Goal: Navigation & Orientation: Understand site structure

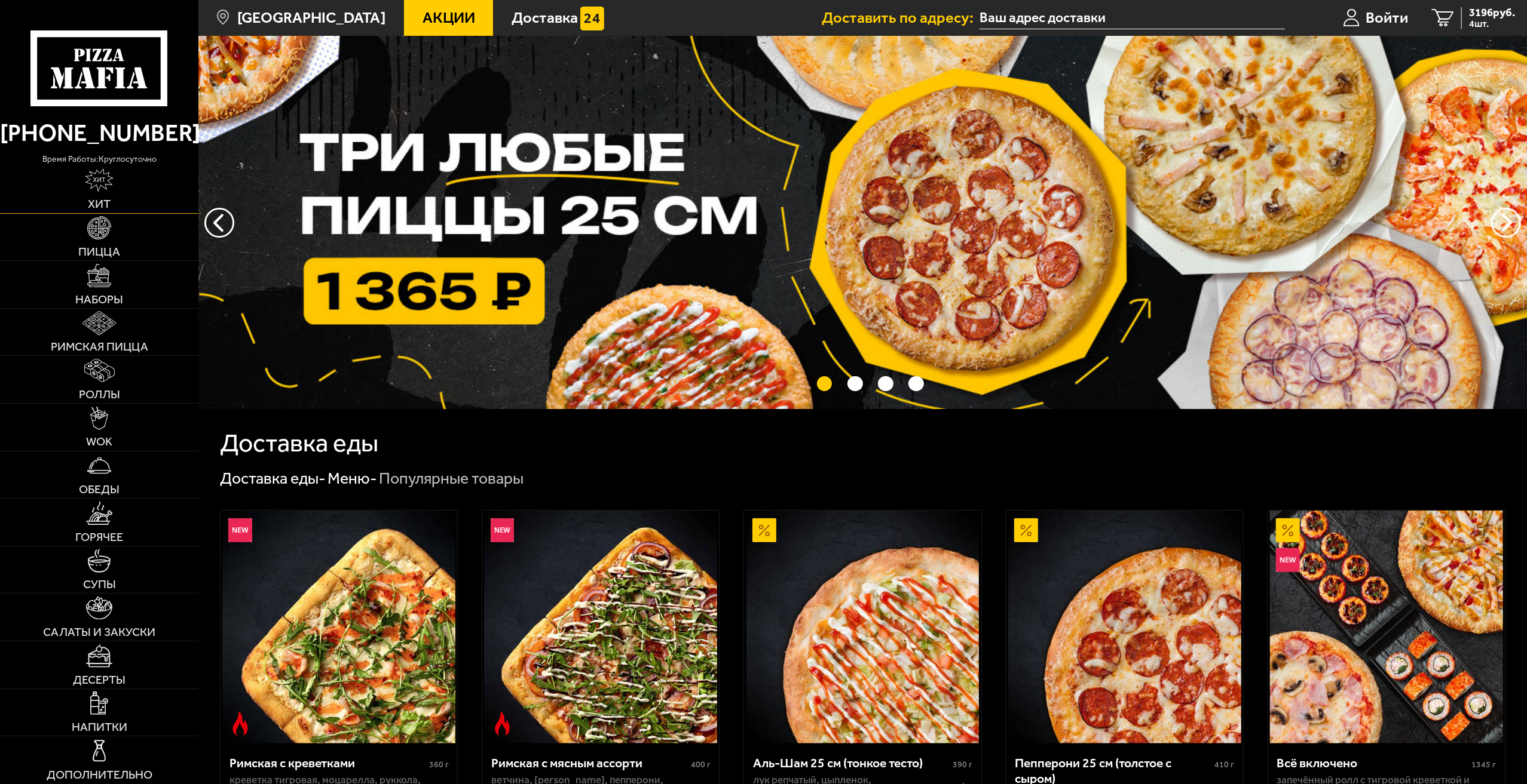
click at [137, 210] on link "Хит" at bounding box center [99, 190] width 198 height 47
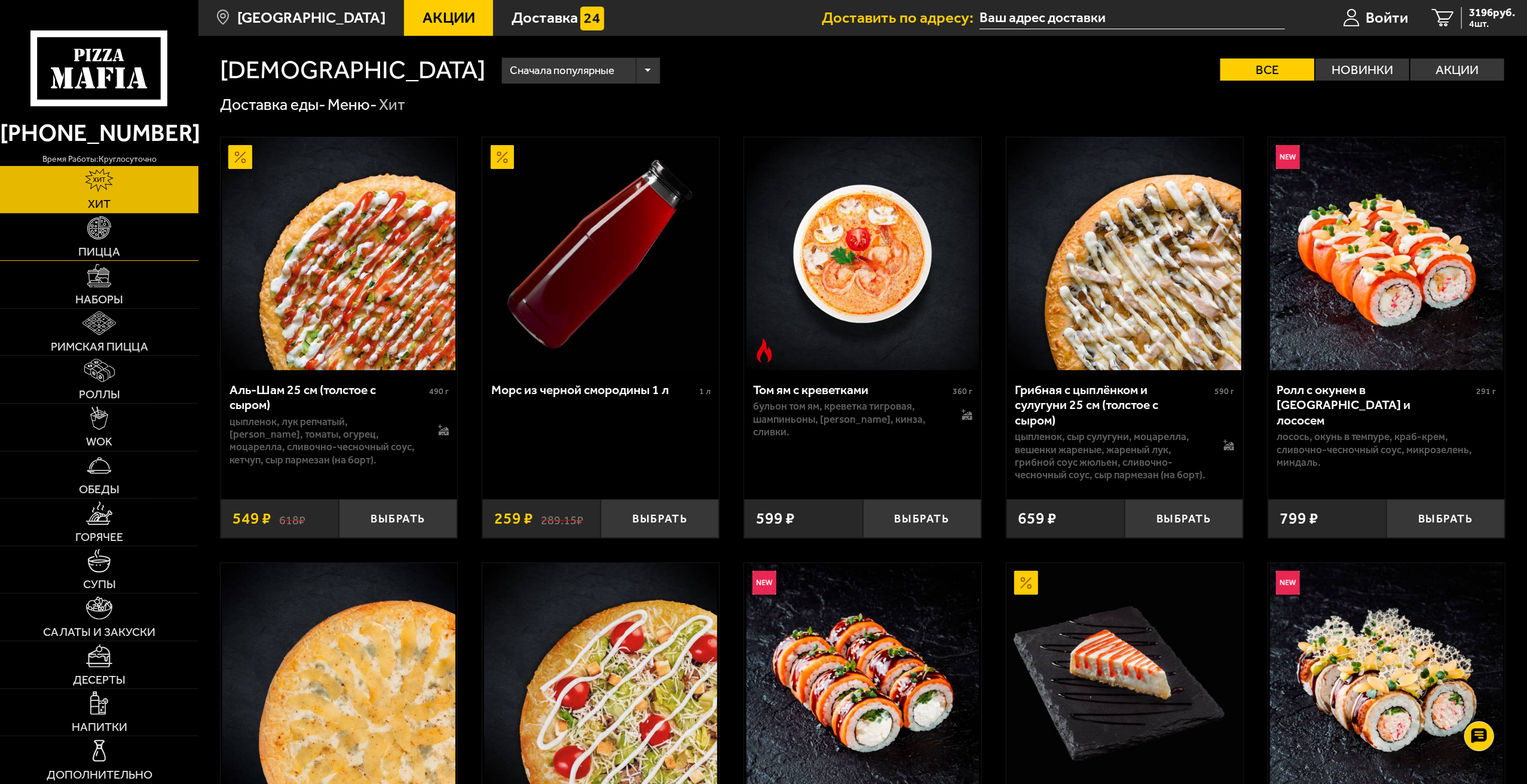
click at [99, 238] on img at bounding box center [98, 227] width 24 height 23
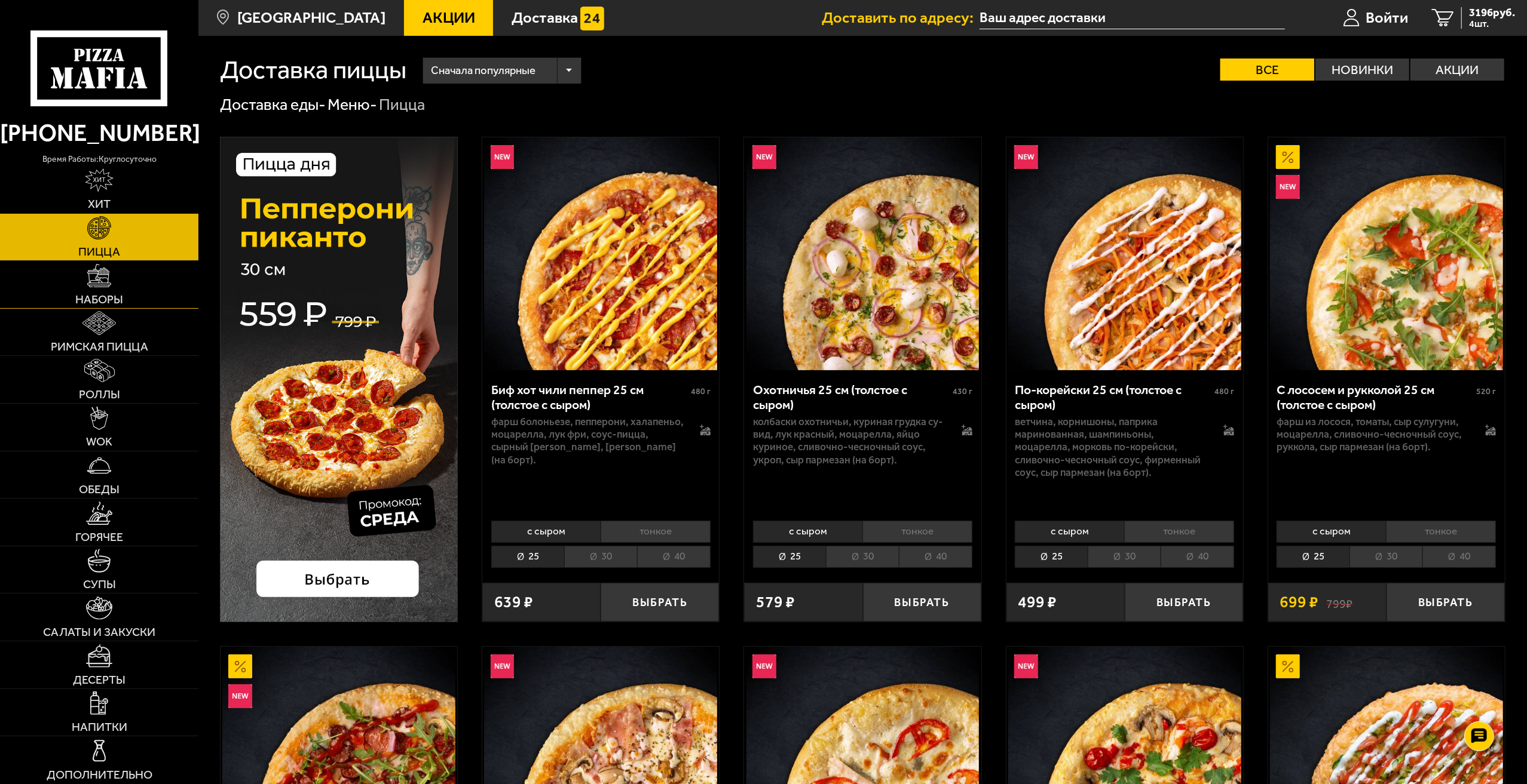
click at [91, 305] on span "Наборы" at bounding box center [98, 300] width 48 height 12
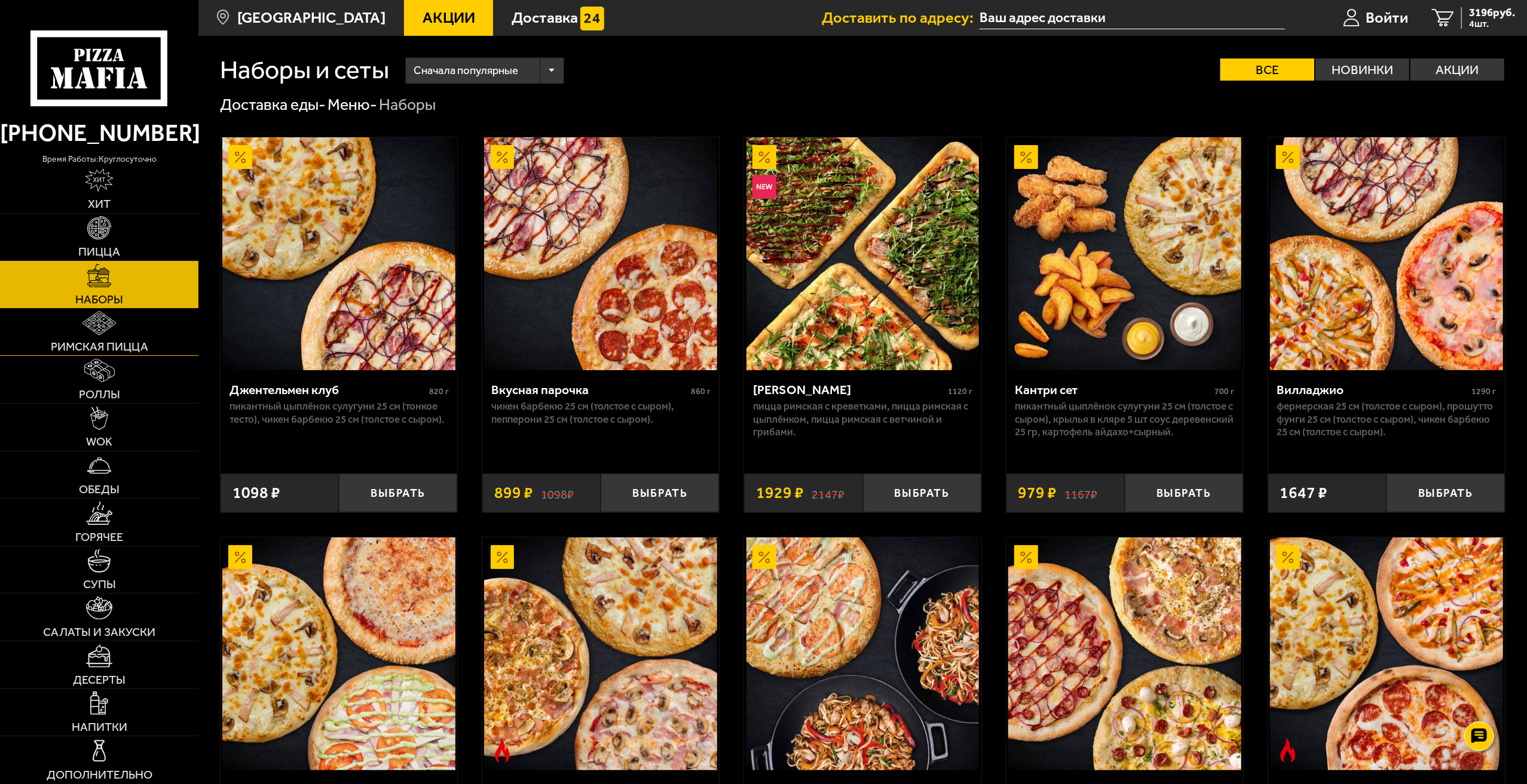
click at [113, 336] on link "Римская пицца" at bounding box center [99, 332] width 198 height 47
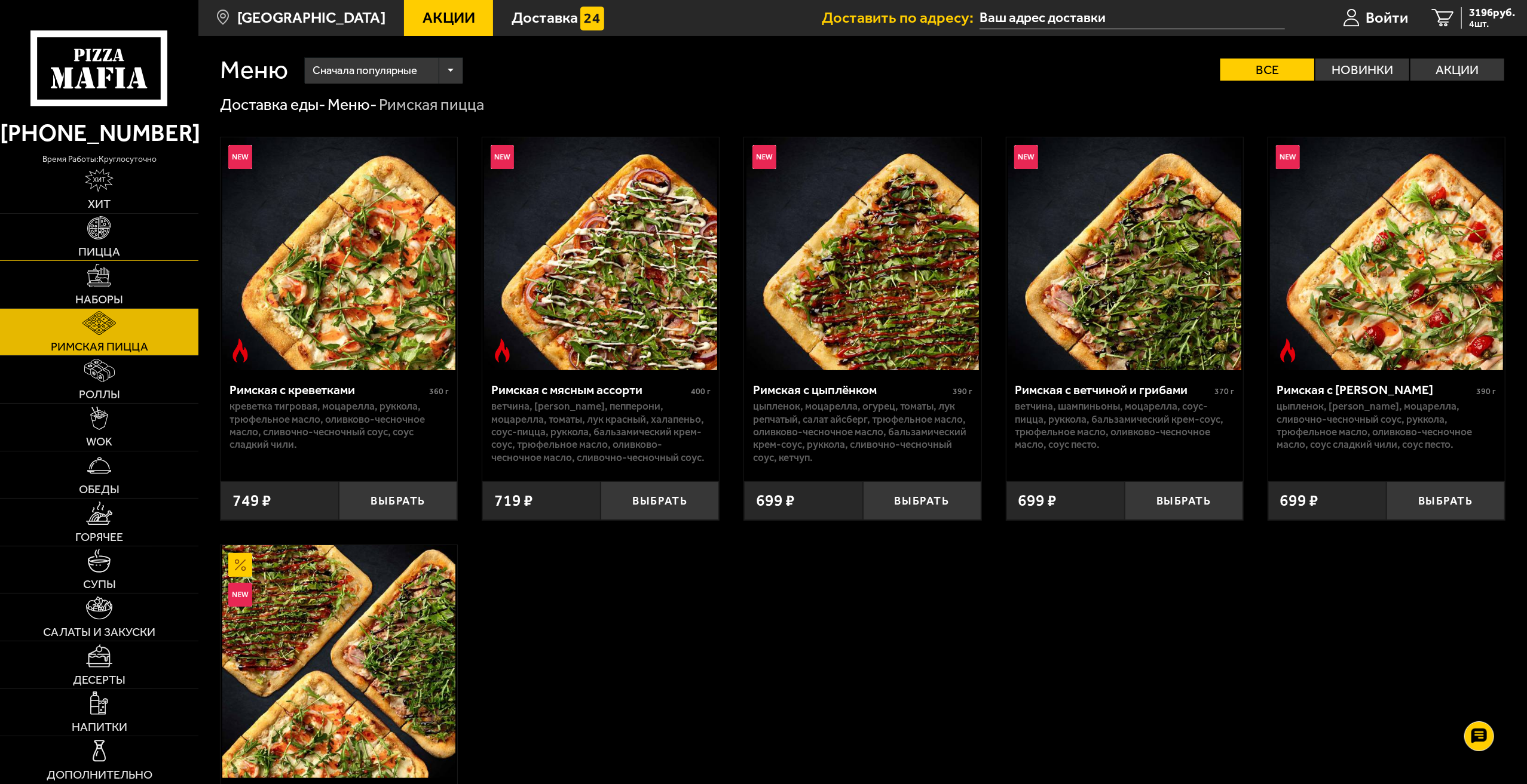
click at [75, 249] on link "Пицца" at bounding box center [99, 238] width 198 height 47
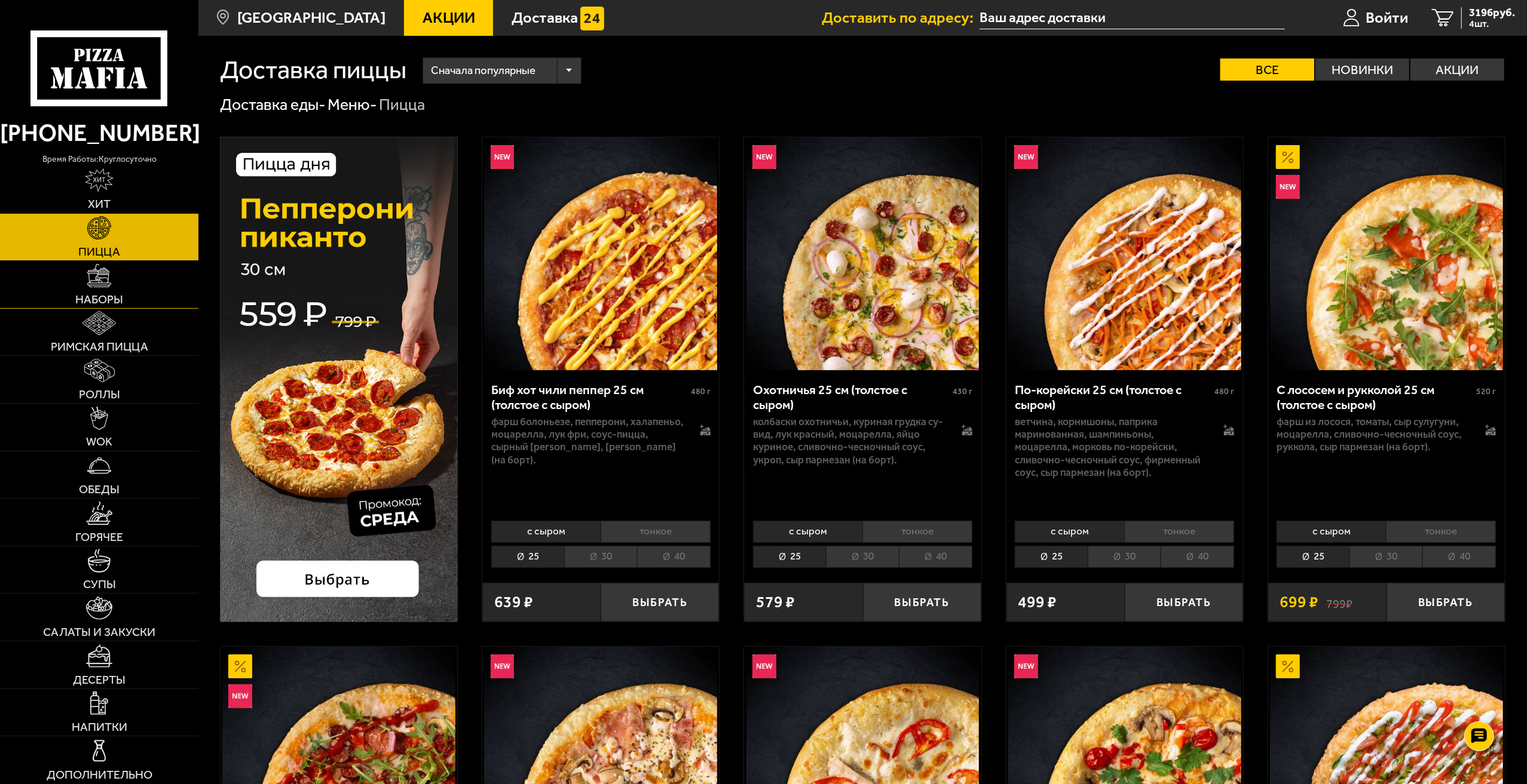
click at [78, 297] on span "Наборы" at bounding box center [98, 300] width 48 height 12
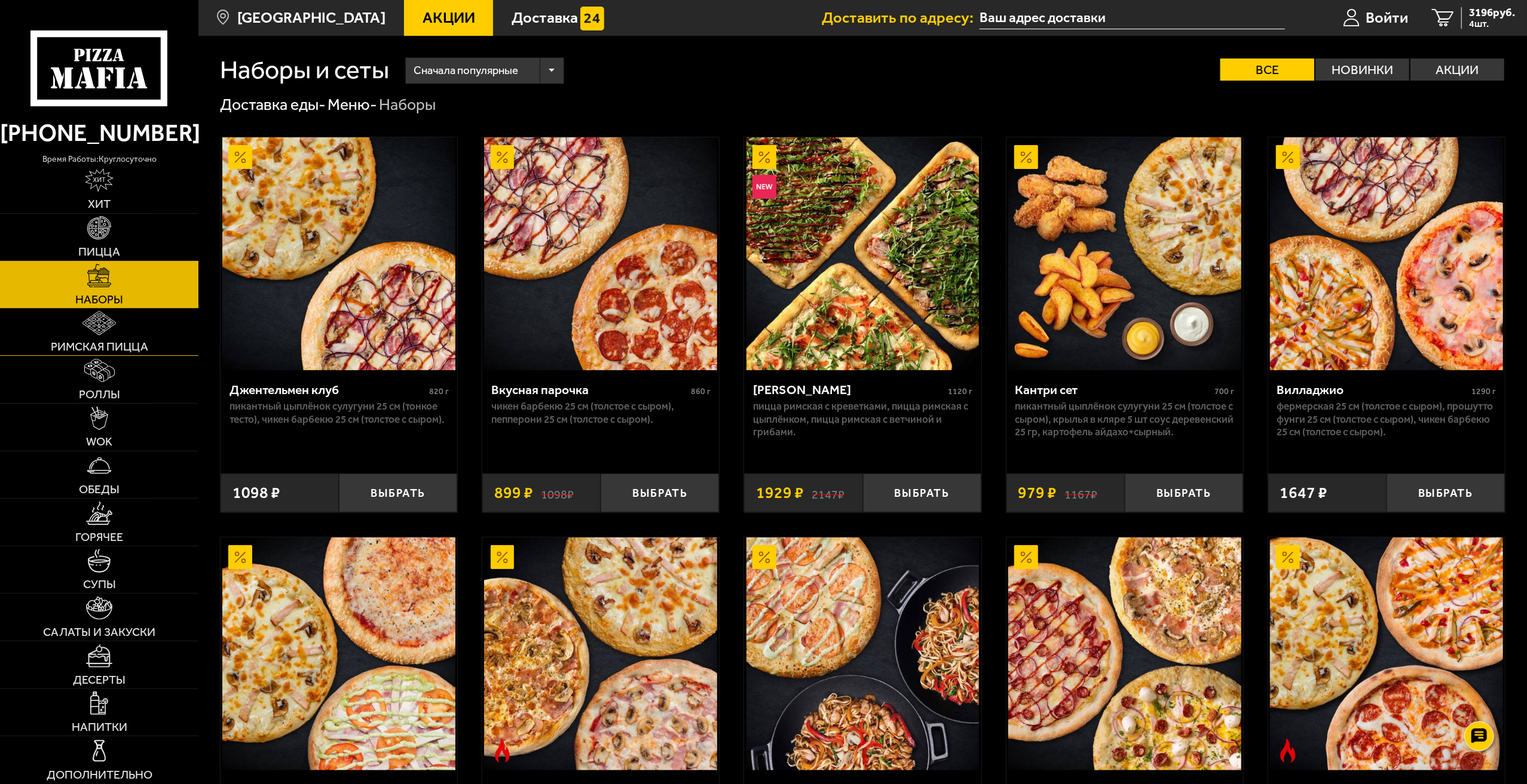
click at [104, 331] on img at bounding box center [99, 323] width 33 height 23
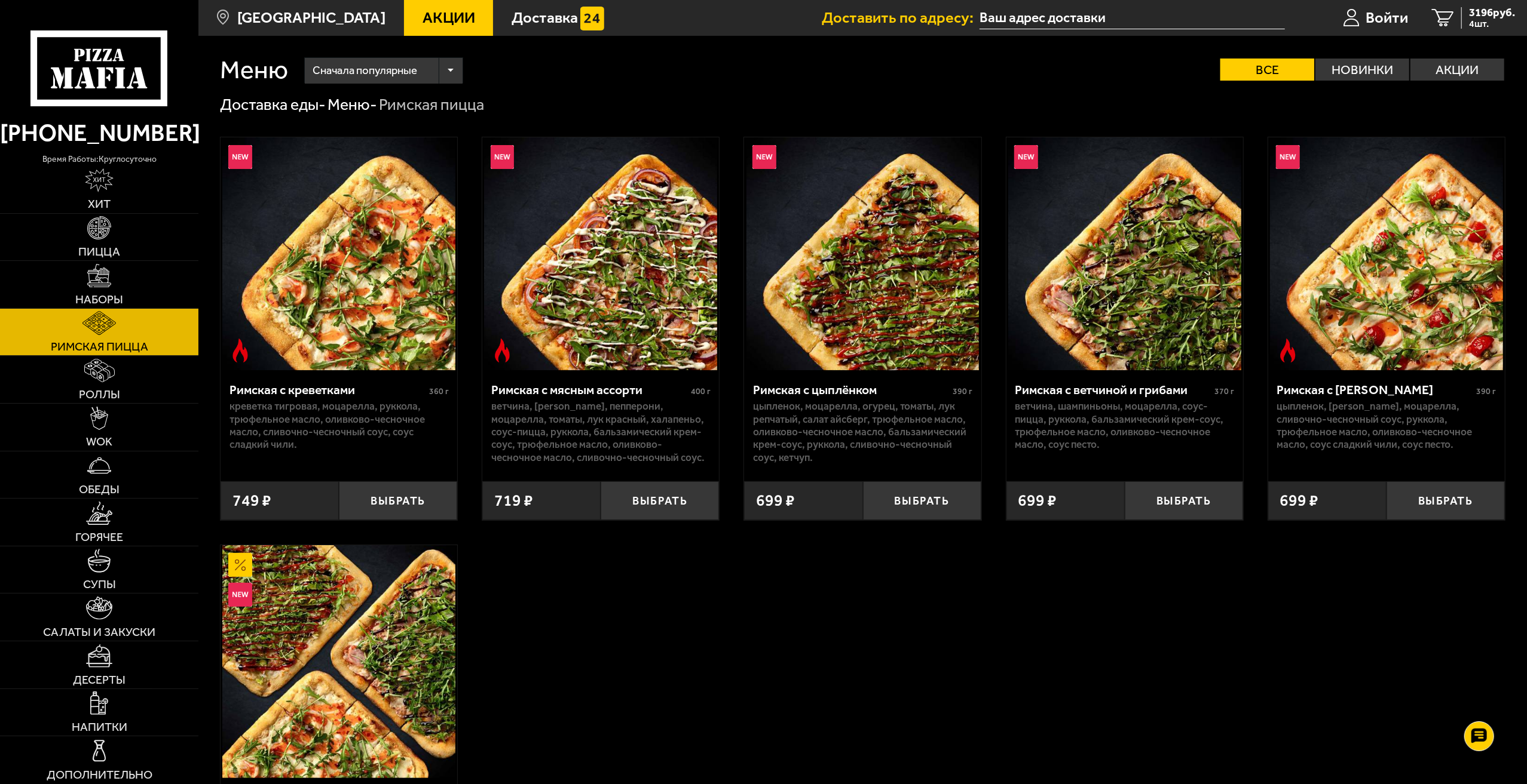
click at [122, 144] on link "[PHONE_NUMBER]" at bounding box center [99, 133] width 198 height 39
click at [73, 302] on link "Наборы" at bounding box center [99, 285] width 198 height 47
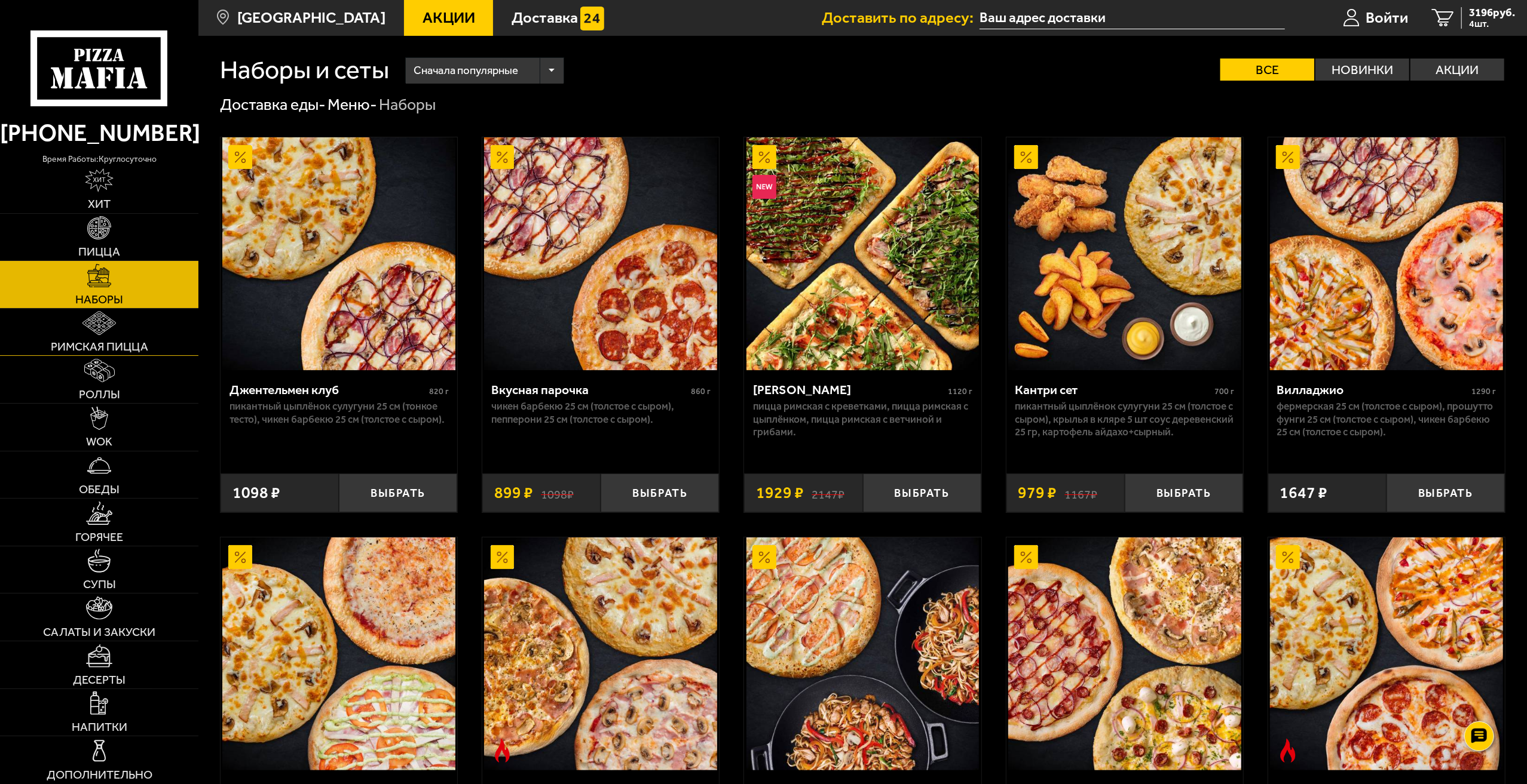
drag, startPoint x: 86, startPoint y: 338, endPoint x: 84, endPoint y: 348, distance: 10.2
click at [86, 338] on link "Римская пицца" at bounding box center [99, 332] width 198 height 47
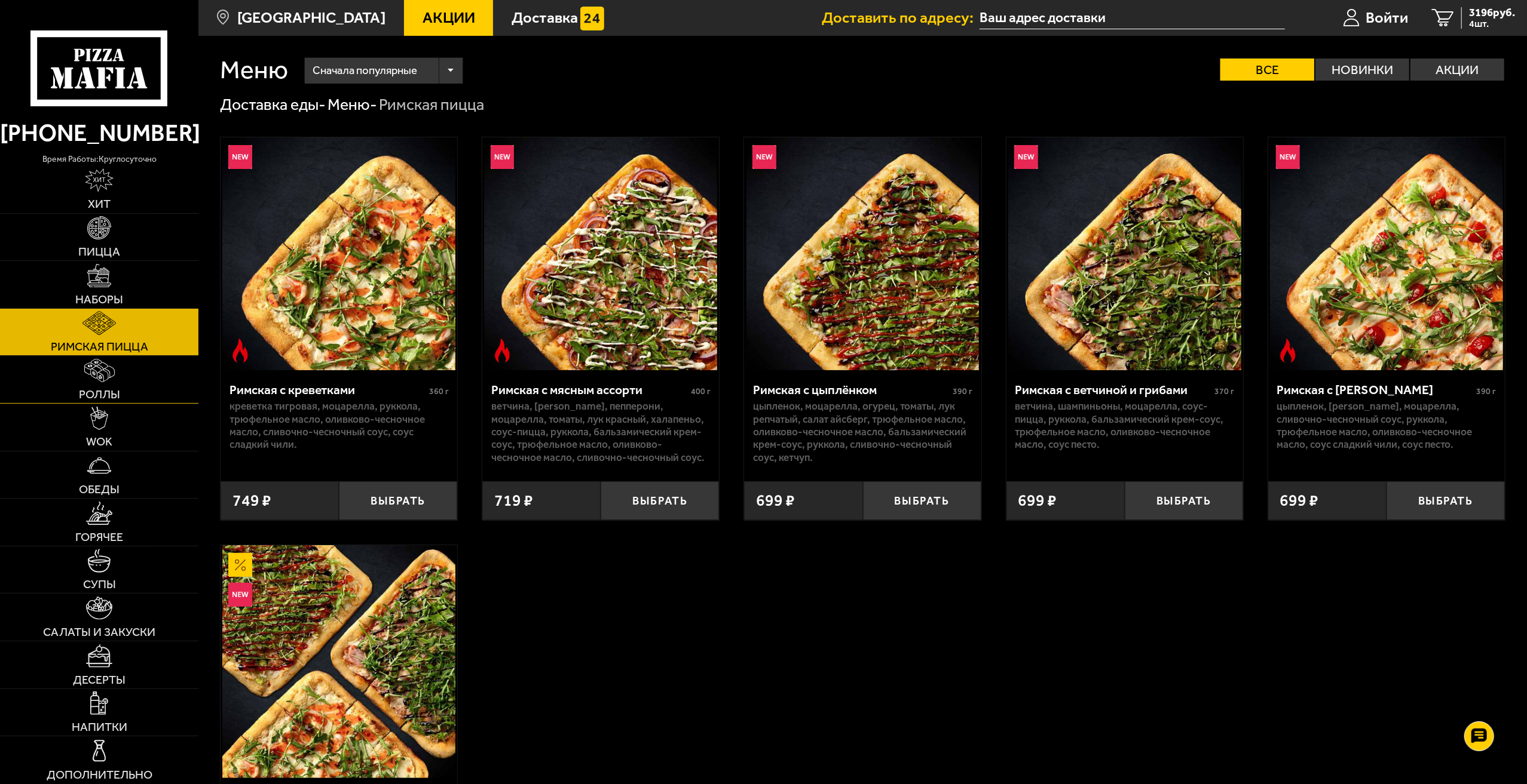
click at [80, 380] on link "Роллы" at bounding box center [99, 379] width 198 height 47
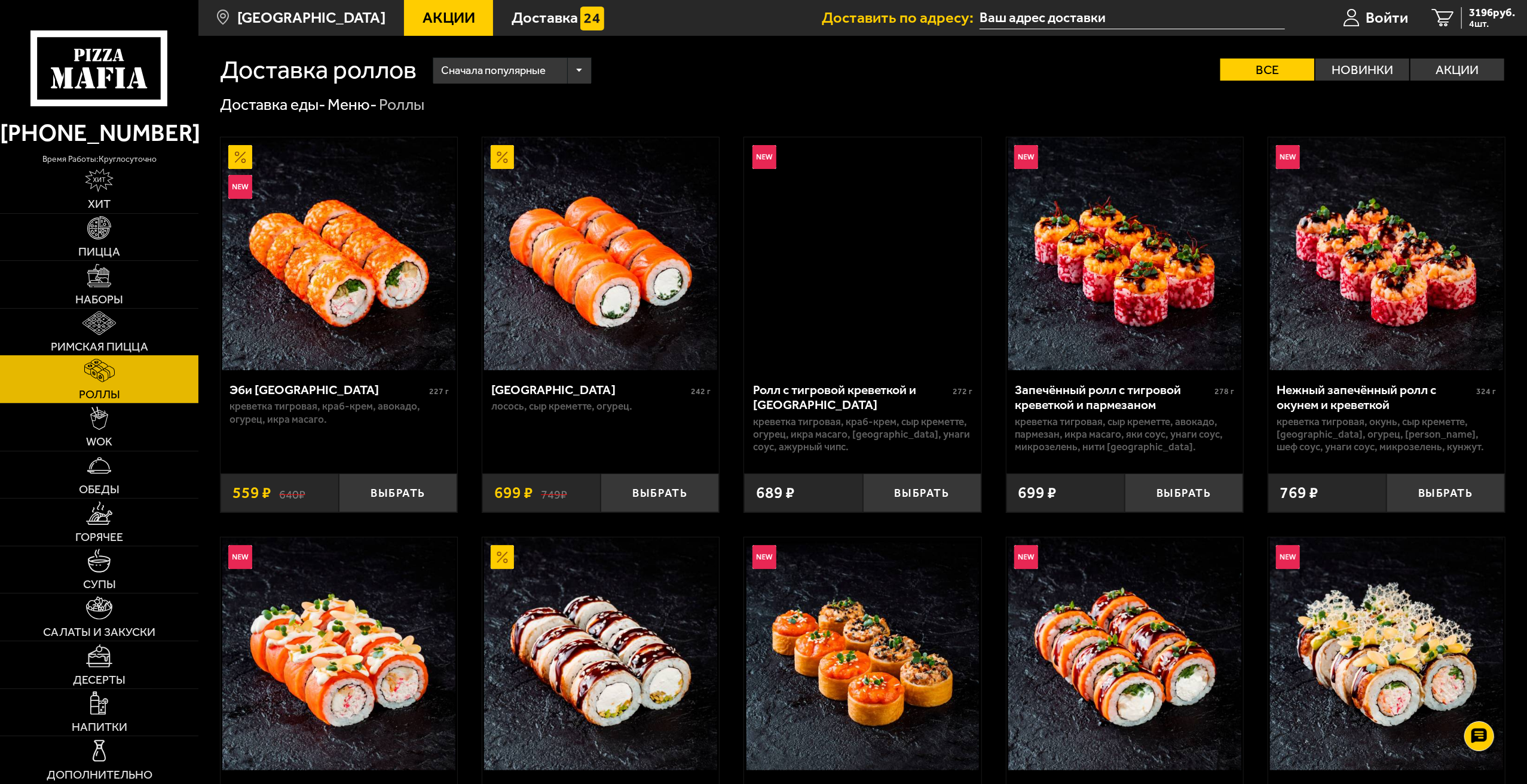
click at [119, 335] on link "Римская пицца" at bounding box center [99, 332] width 198 height 47
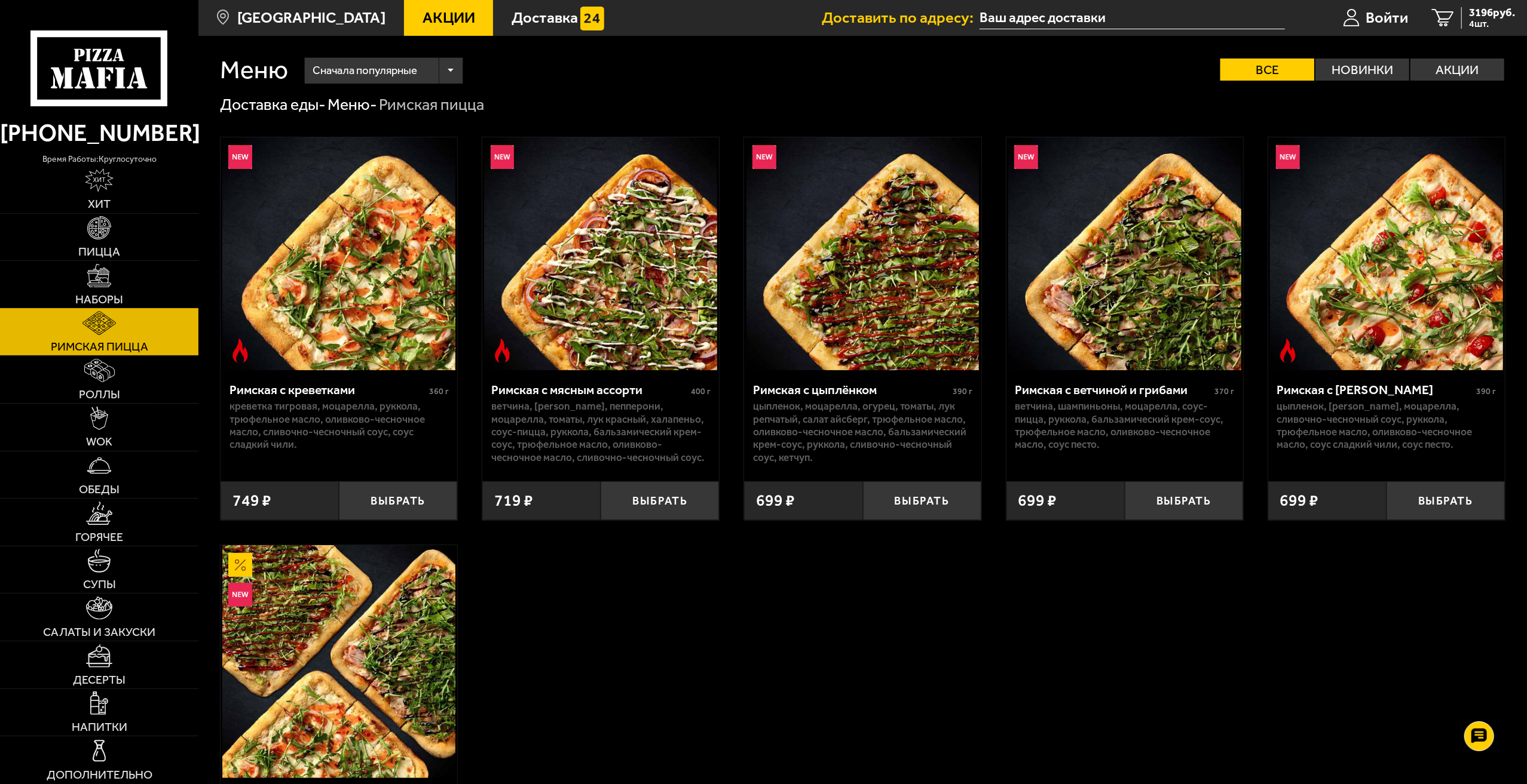
click at [127, 299] on link "Наборы" at bounding box center [99, 285] width 198 height 47
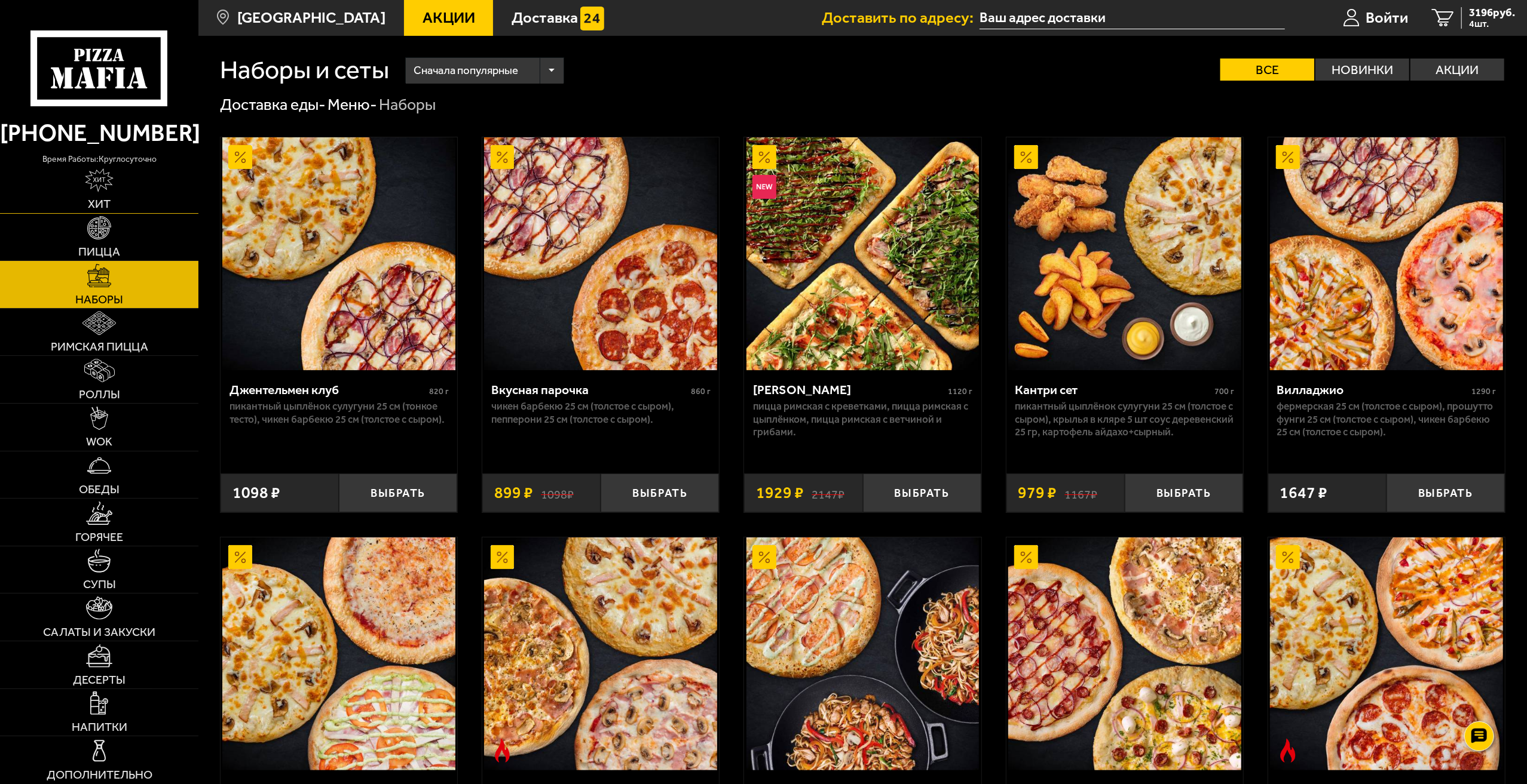
drag, startPoint x: 123, startPoint y: 220, endPoint x: 124, endPoint y: 198, distance: 22.0
click at [123, 220] on link "Пицца" at bounding box center [99, 238] width 198 height 47
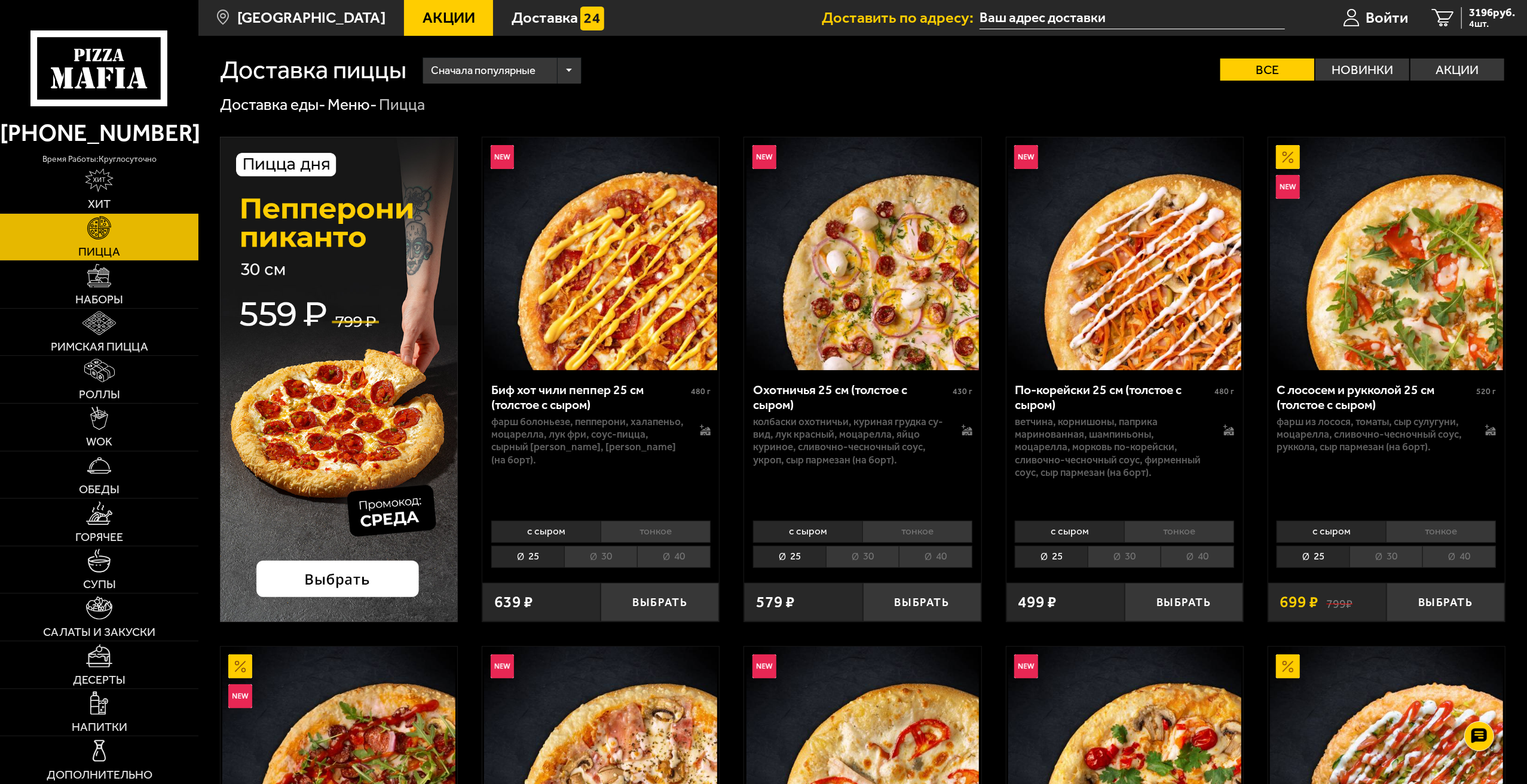
click at [111, 161] on p "время работы: круглосуточно" at bounding box center [99, 159] width 198 height 13
click at [91, 182] on img at bounding box center [98, 180] width 28 height 23
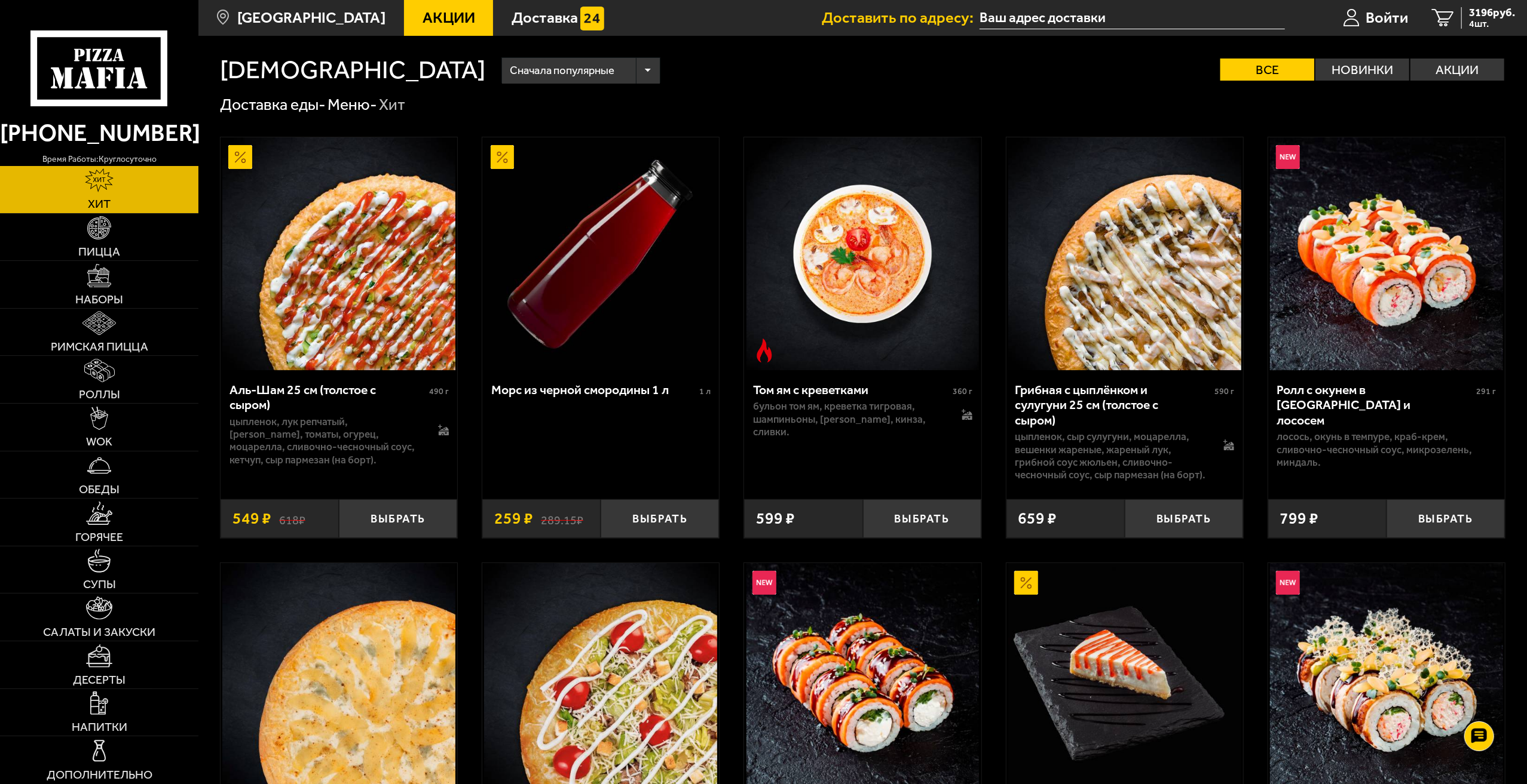
click at [81, 107] on div "[PHONE_NUMBER] время работы: круглосуточно" at bounding box center [99, 136] width 198 height 60
click at [144, 95] on icon at bounding box center [99, 68] width 138 height 76
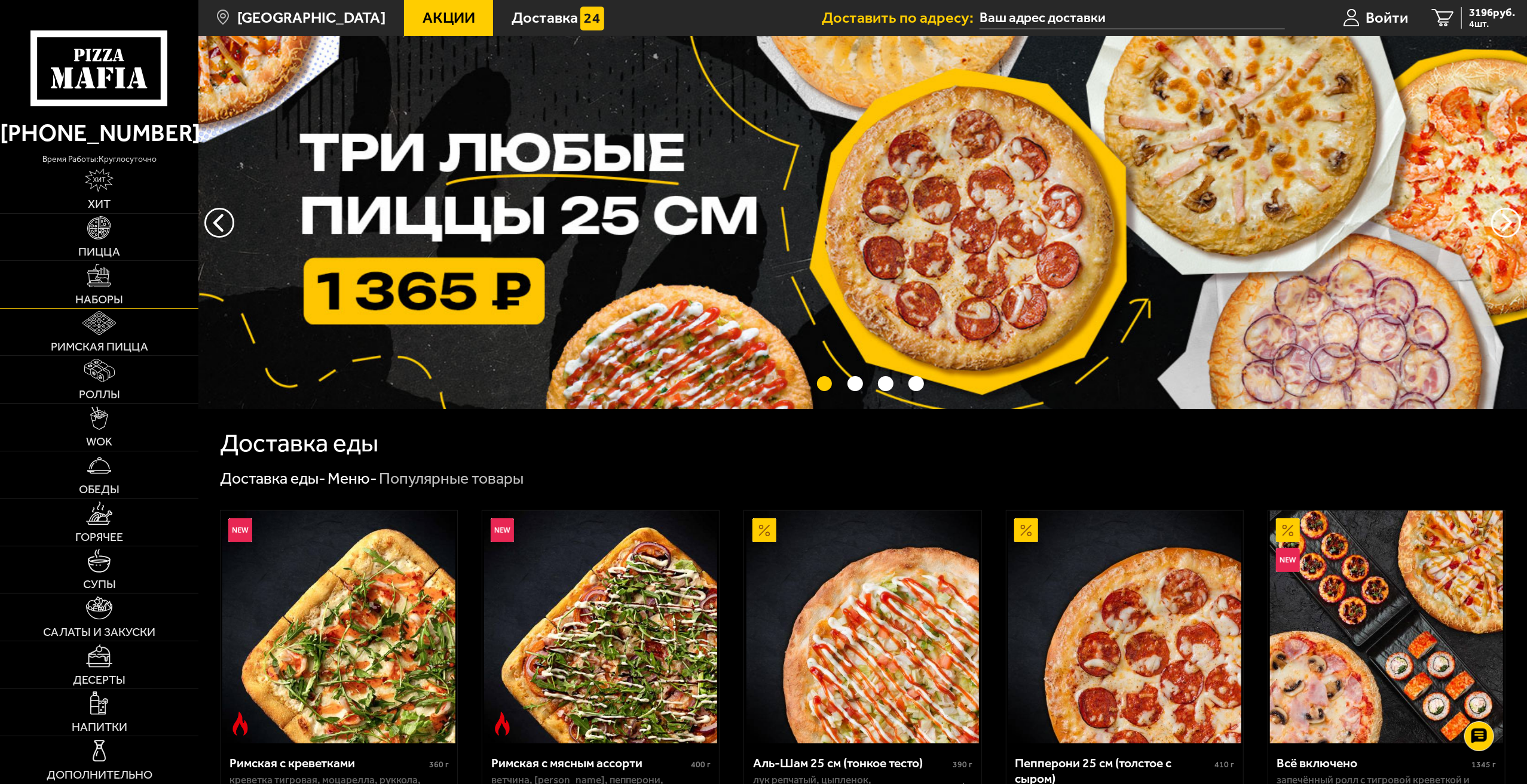
click at [113, 283] on link "Наборы" at bounding box center [99, 285] width 198 height 47
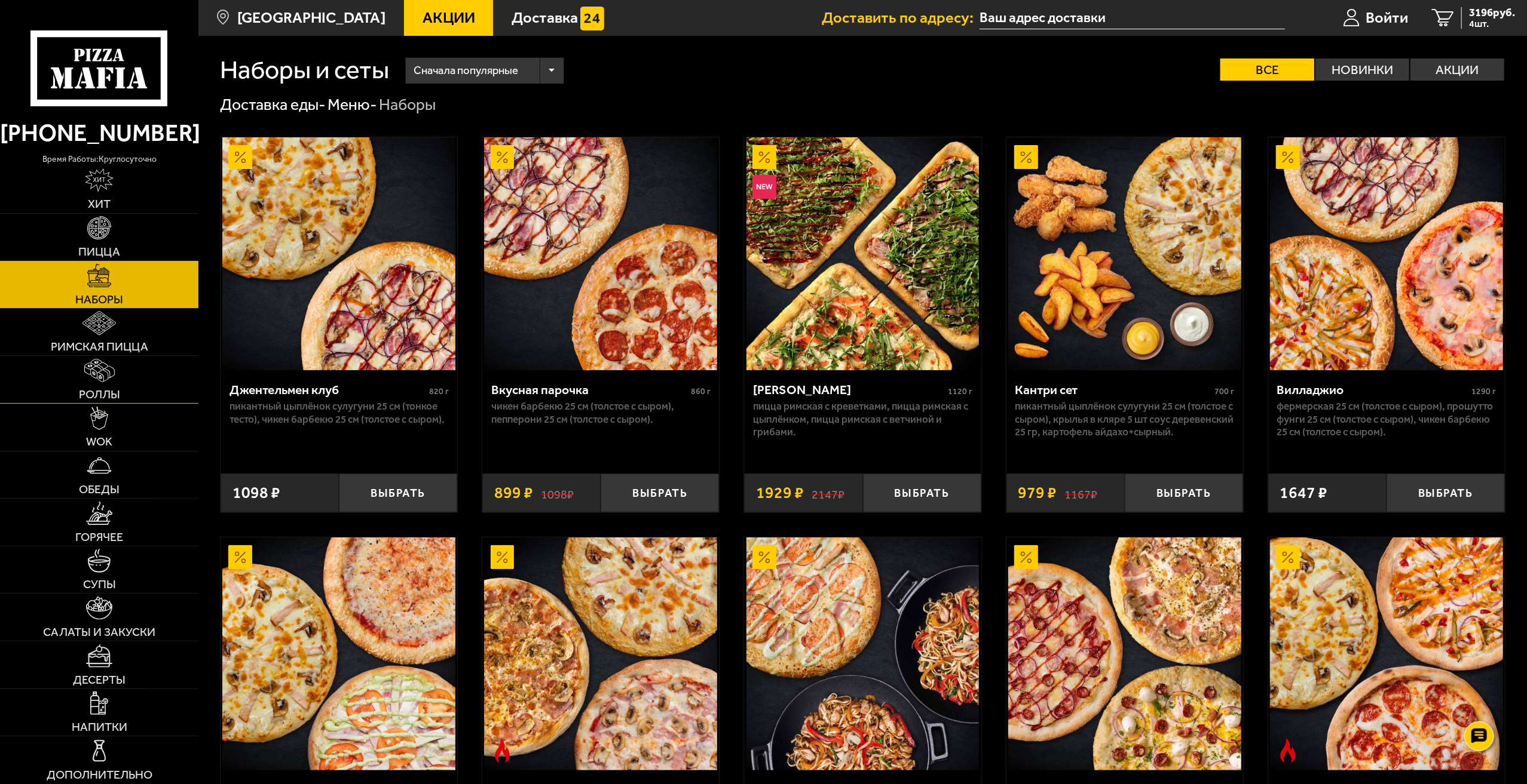
click at [90, 379] on img at bounding box center [99, 371] width 30 height 23
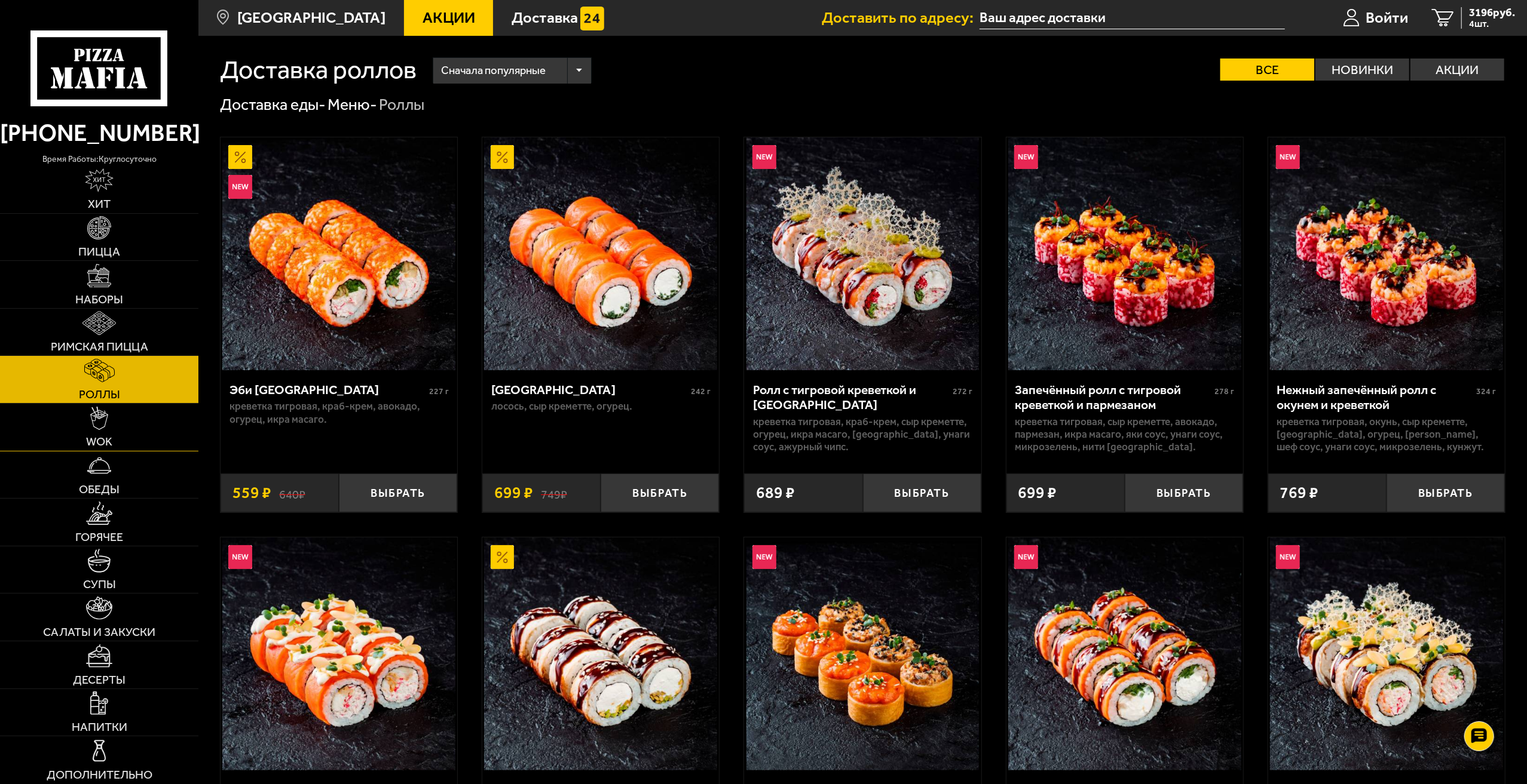
click at [93, 424] on img at bounding box center [99, 418] width 18 height 23
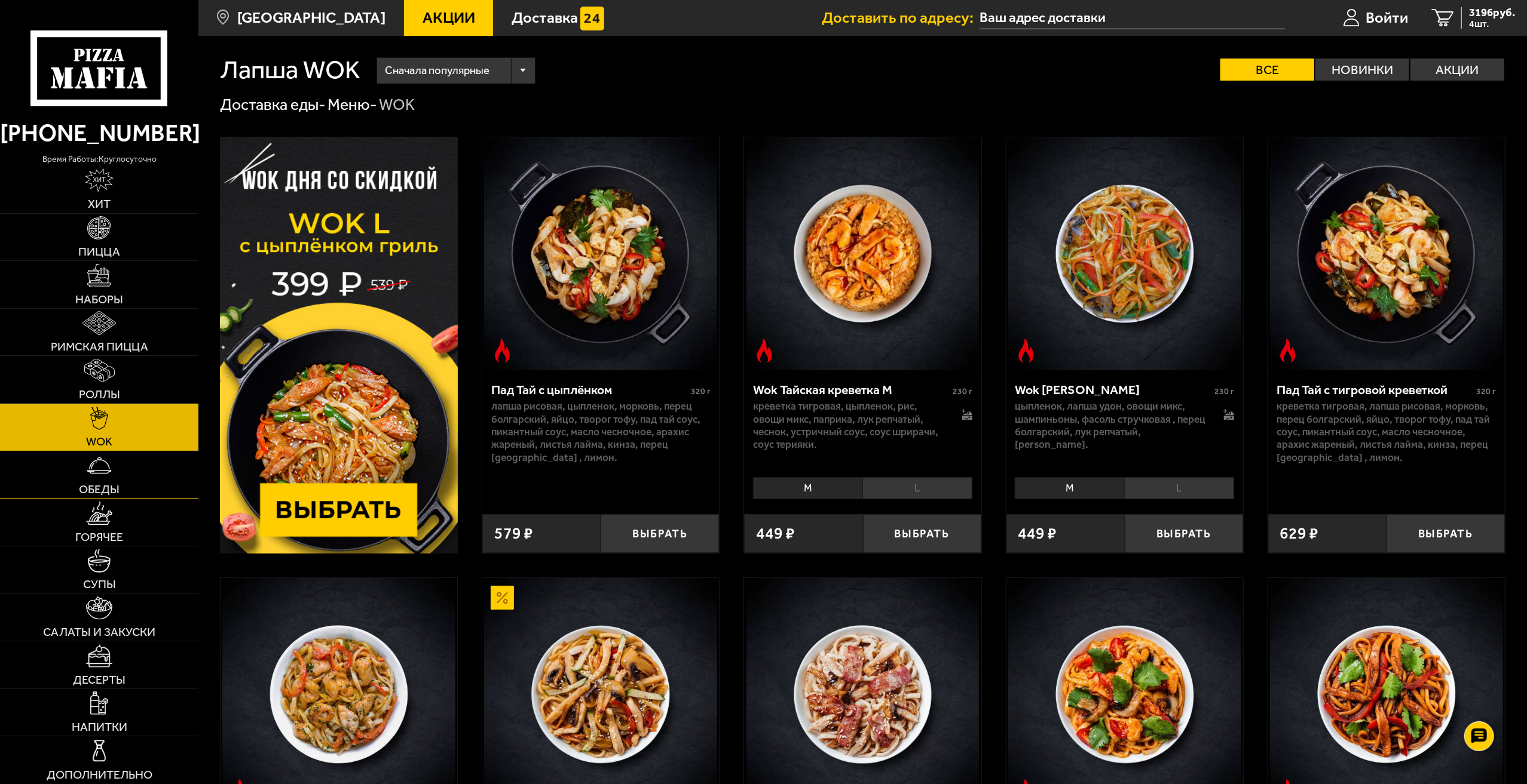
click at [98, 469] on img at bounding box center [98, 466] width 24 height 23
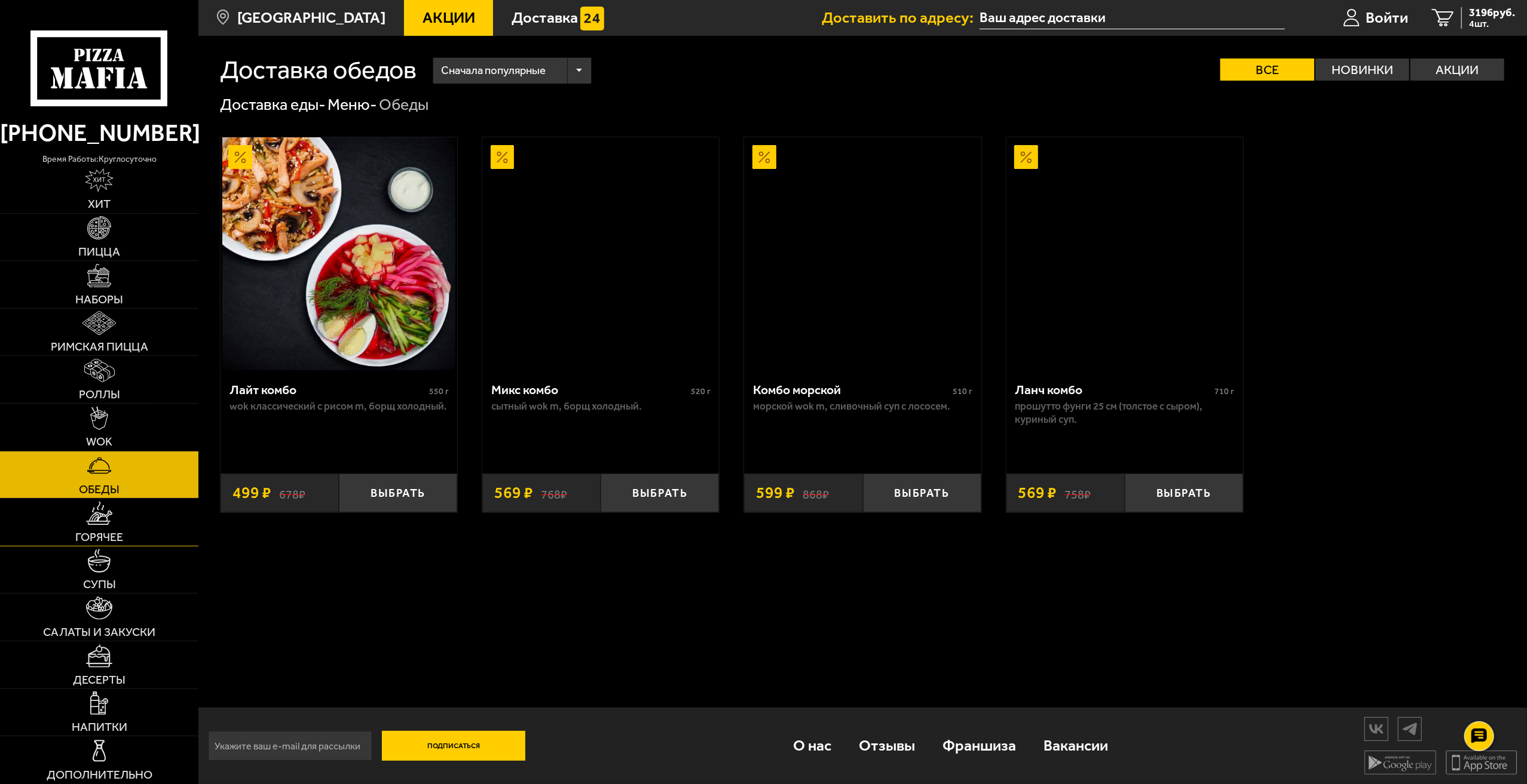
click at [101, 521] on img at bounding box center [99, 513] width 26 height 23
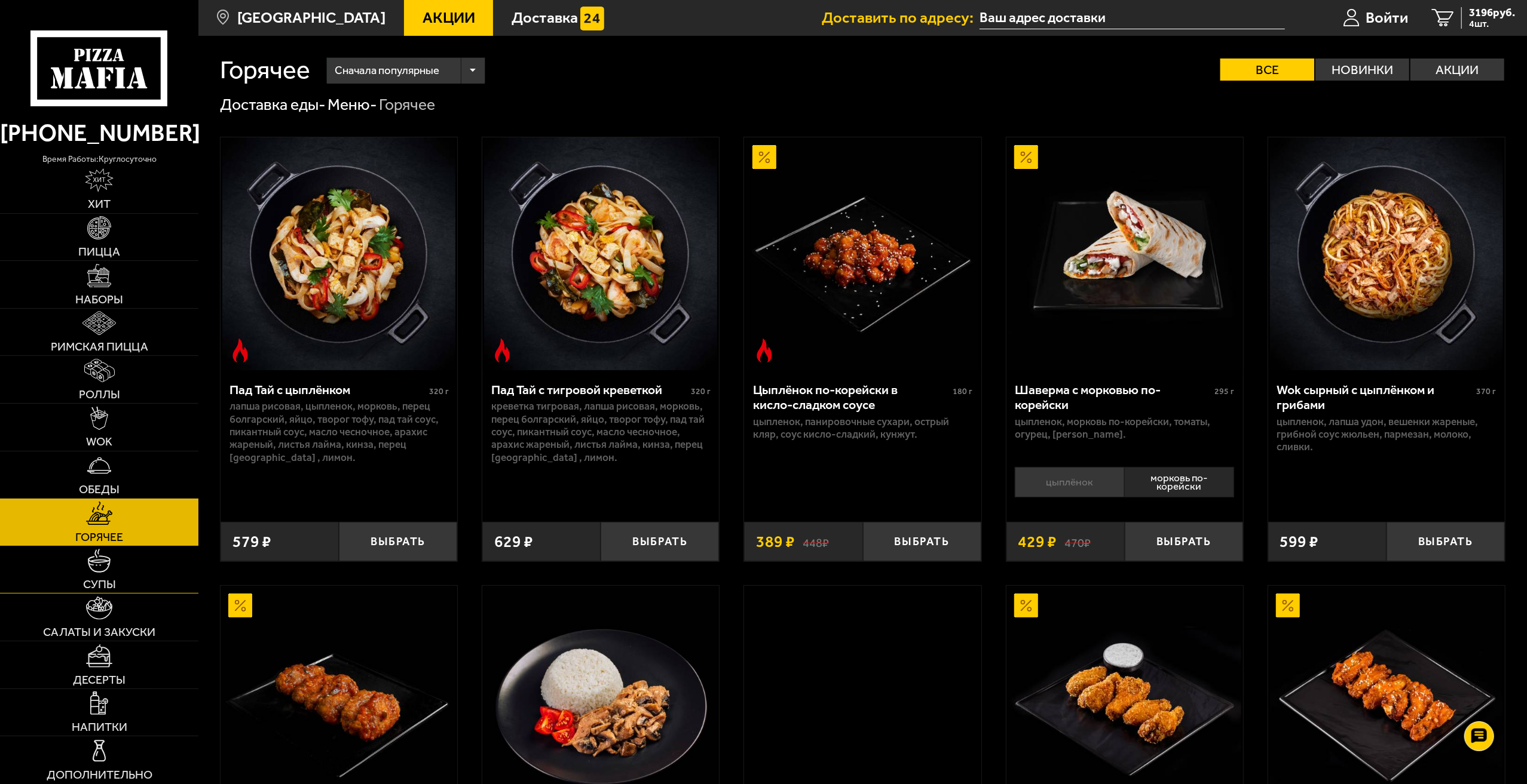
click at [104, 566] on img at bounding box center [98, 560] width 24 height 23
